Goal: Navigation & Orientation: Find specific page/section

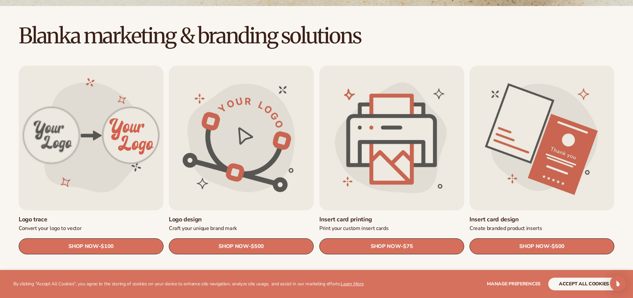
scroll to position [200, 0]
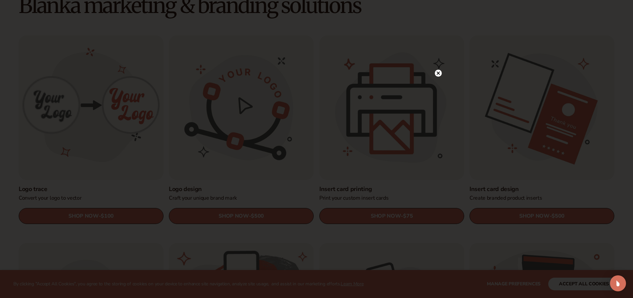
click at [436, 74] on circle at bounding box center [438, 73] width 7 height 7
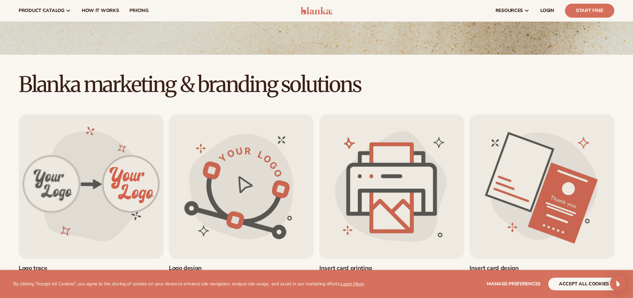
scroll to position [0, 0]
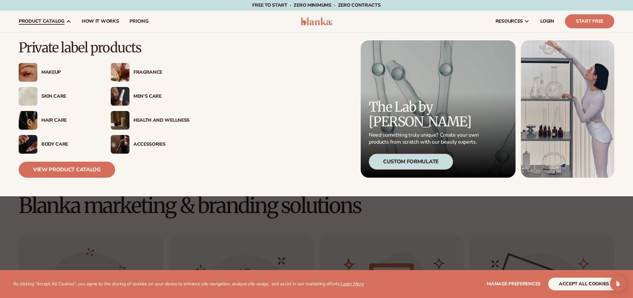
click at [146, 143] on div "Accessories" at bounding box center [161, 145] width 56 height 6
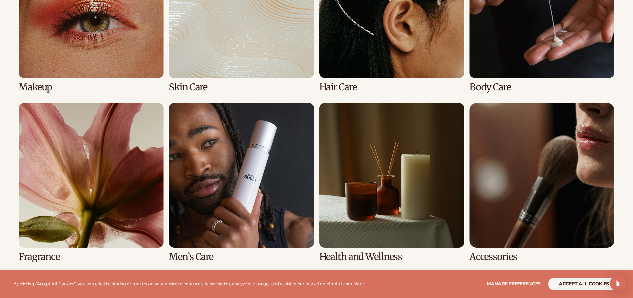
scroll to position [634, 0]
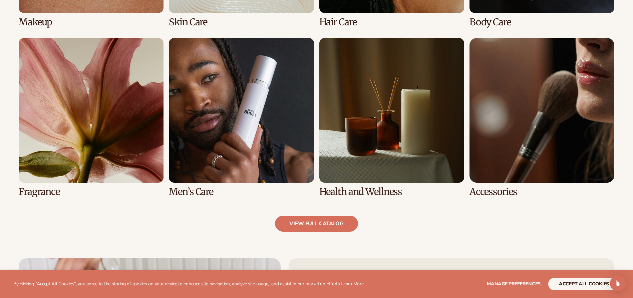
click at [428, 144] on link "7 / 8" at bounding box center [391, 117] width 145 height 159
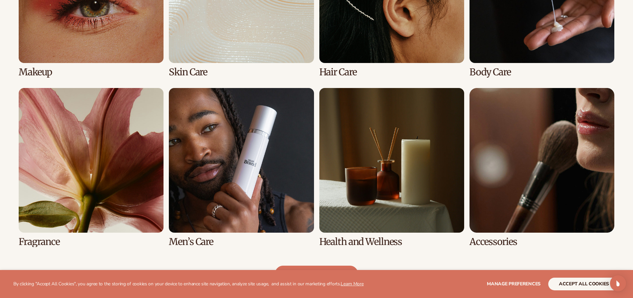
scroll to position [619, 0]
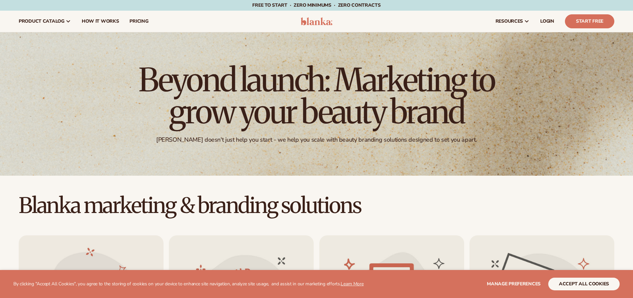
scroll to position [1, 0]
